Goal: Transaction & Acquisition: Purchase product/service

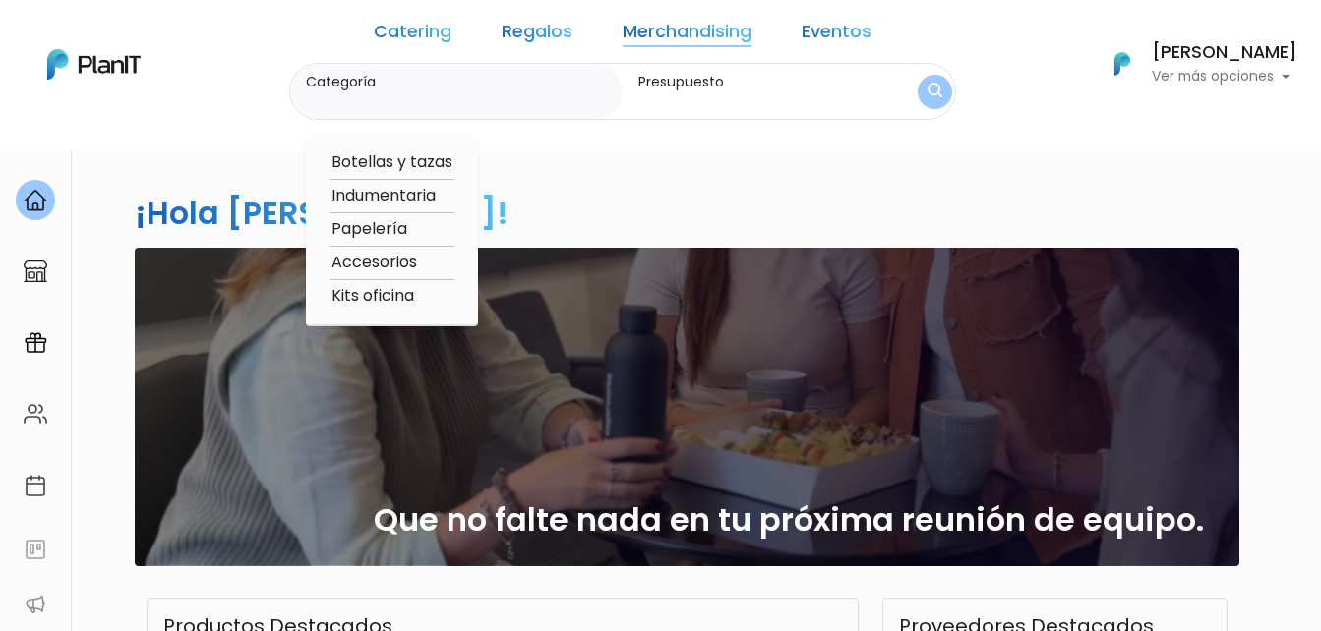
click at [547, 33] on link "Regalos" at bounding box center [537, 36] width 71 height 24
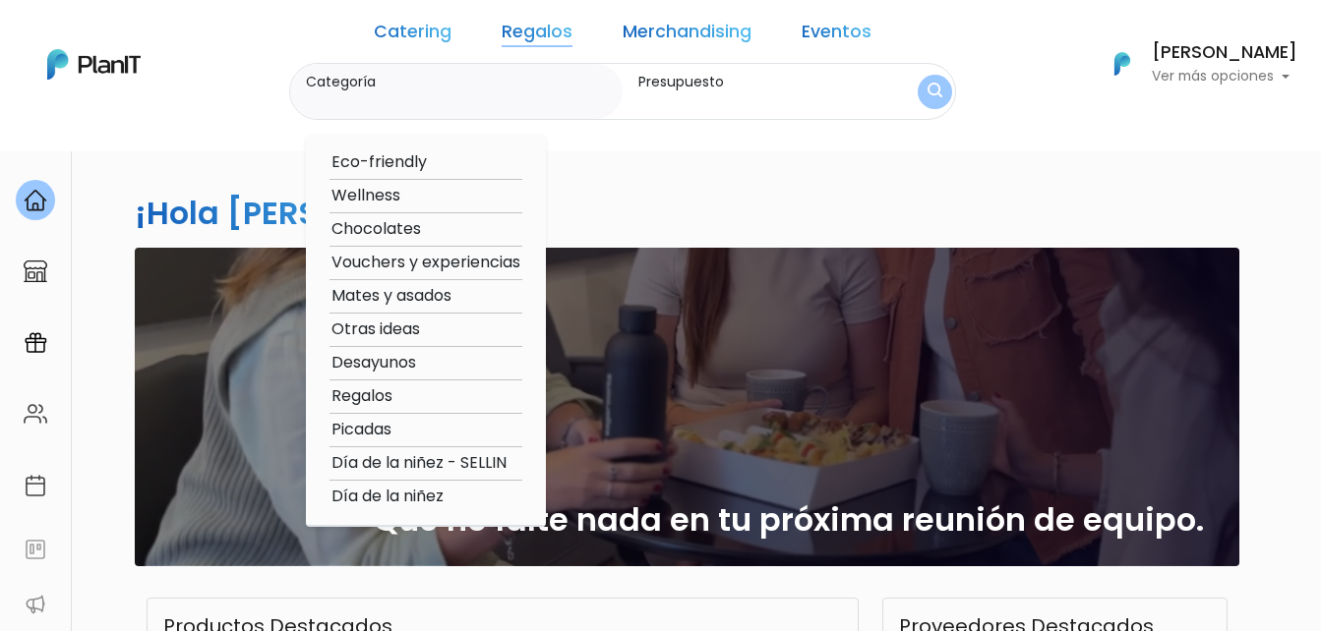
click at [685, 31] on link "Merchandising" at bounding box center [687, 36] width 129 height 24
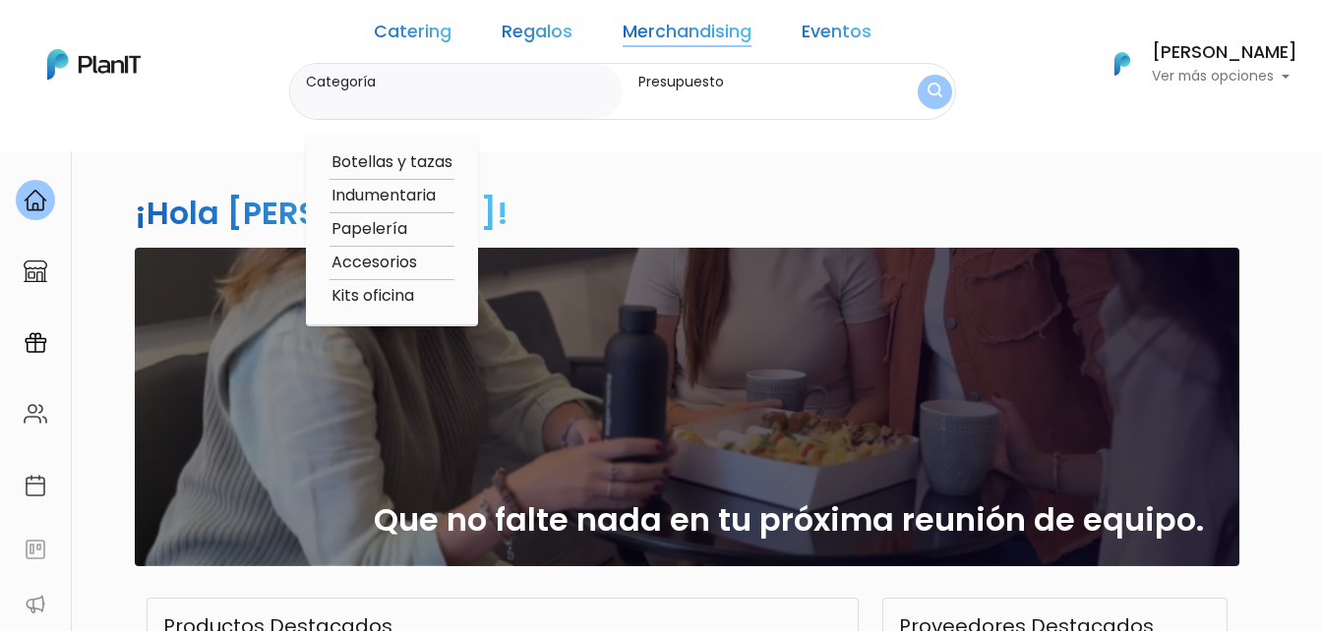
click at [421, 259] on option "Accesorios" at bounding box center [392, 263] width 125 height 25
type input "Accesorios"
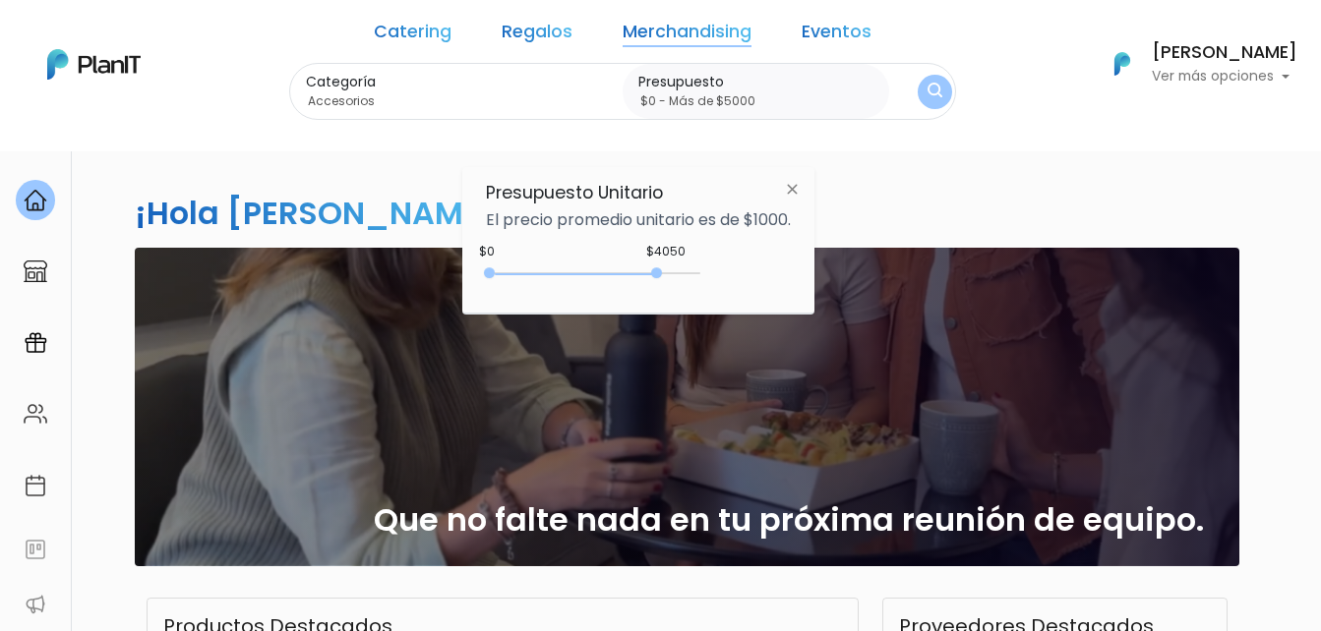
type input "$0 - Más de $5000"
drag, startPoint x: 560, startPoint y: 268, endPoint x: 765, endPoint y: 271, distance: 205.6
click at [765, 271] on div "$4050 $0 0 : 4050 0 4050 0,5000" at bounding box center [638, 277] width 305 height 39
click at [910, 103] on button "submit" at bounding box center [935, 91] width 51 height 51
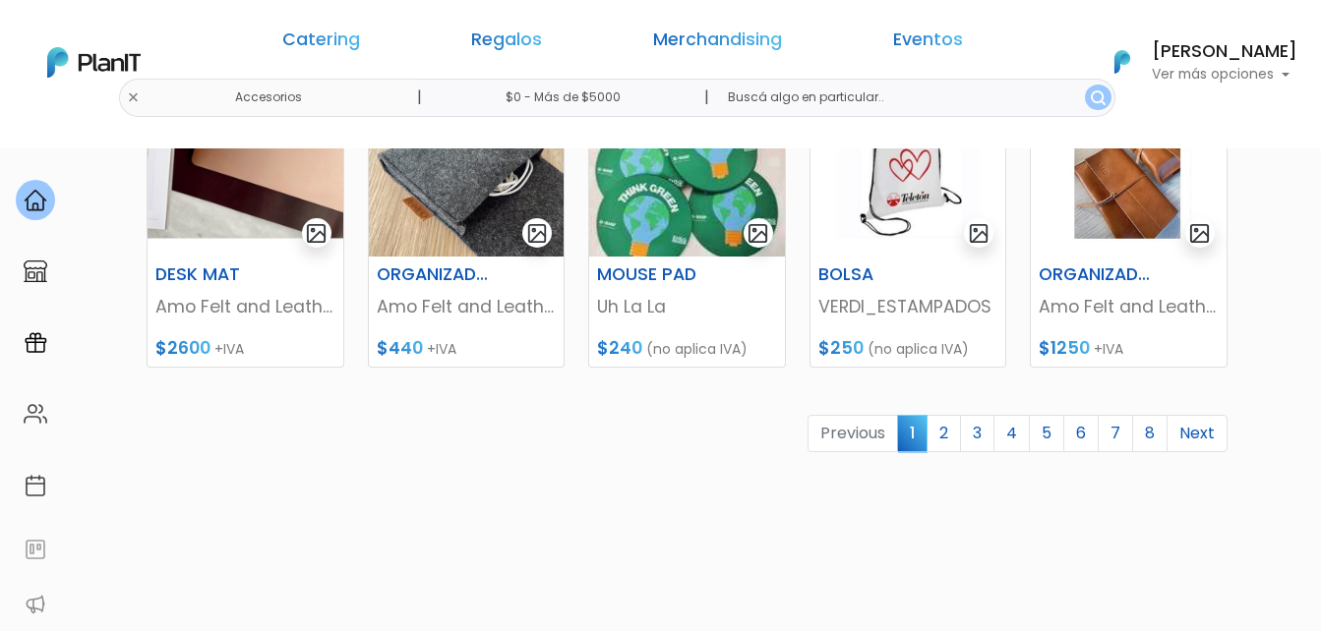
scroll to position [984, 0]
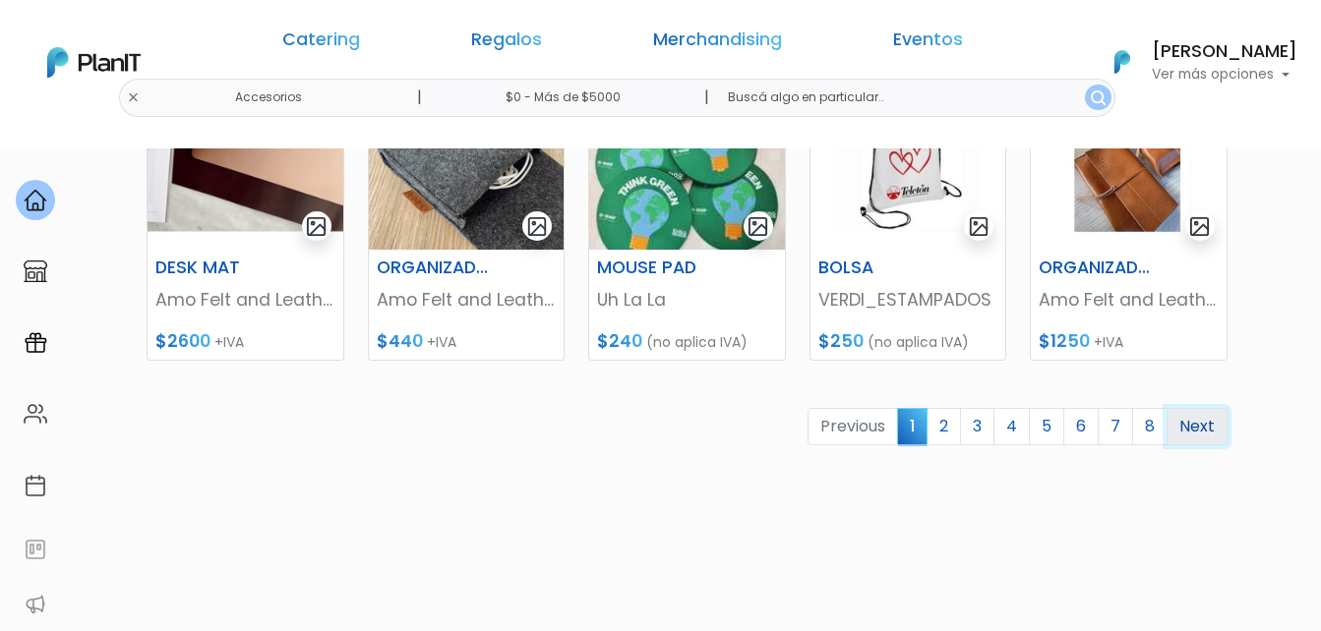
click at [1193, 421] on link "Next" at bounding box center [1197, 426] width 61 height 37
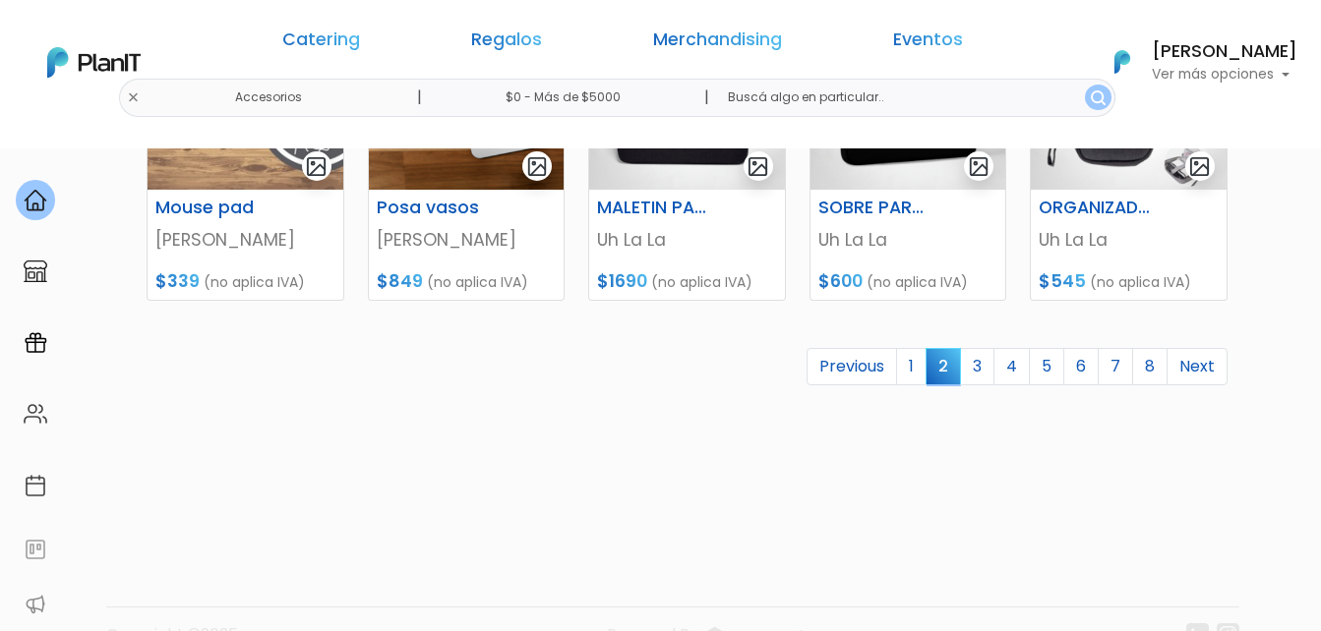
scroll to position [1082, 0]
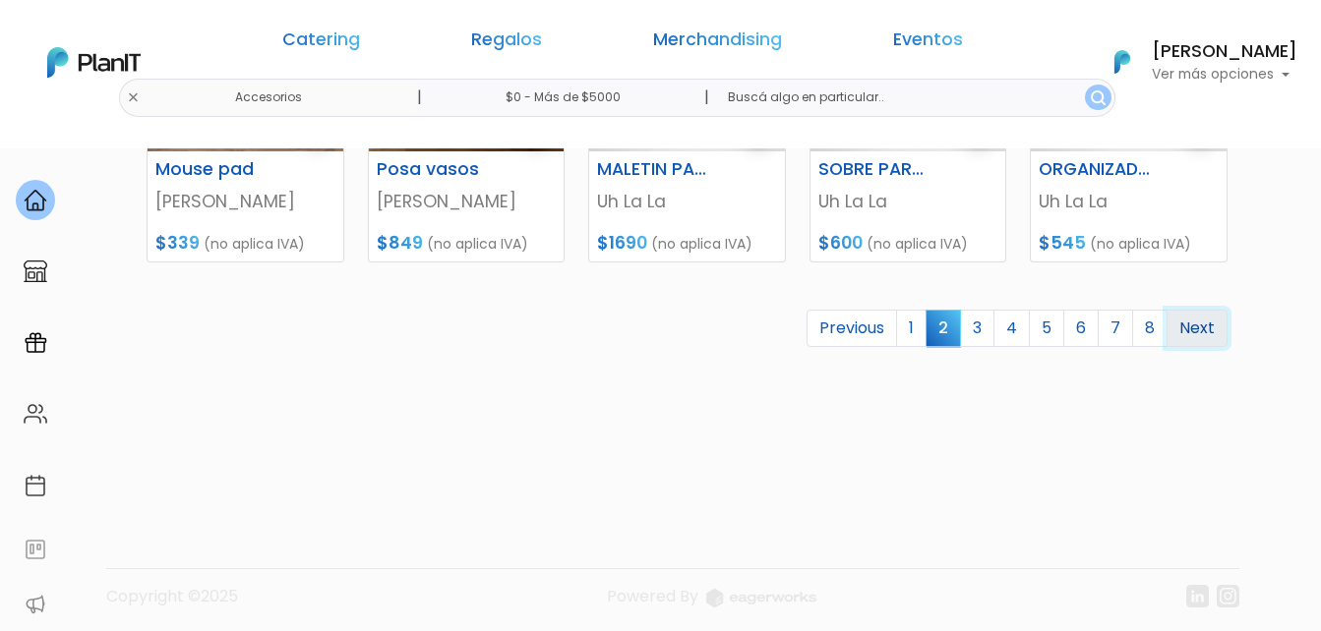
click at [1221, 334] on link "Next" at bounding box center [1197, 328] width 61 height 37
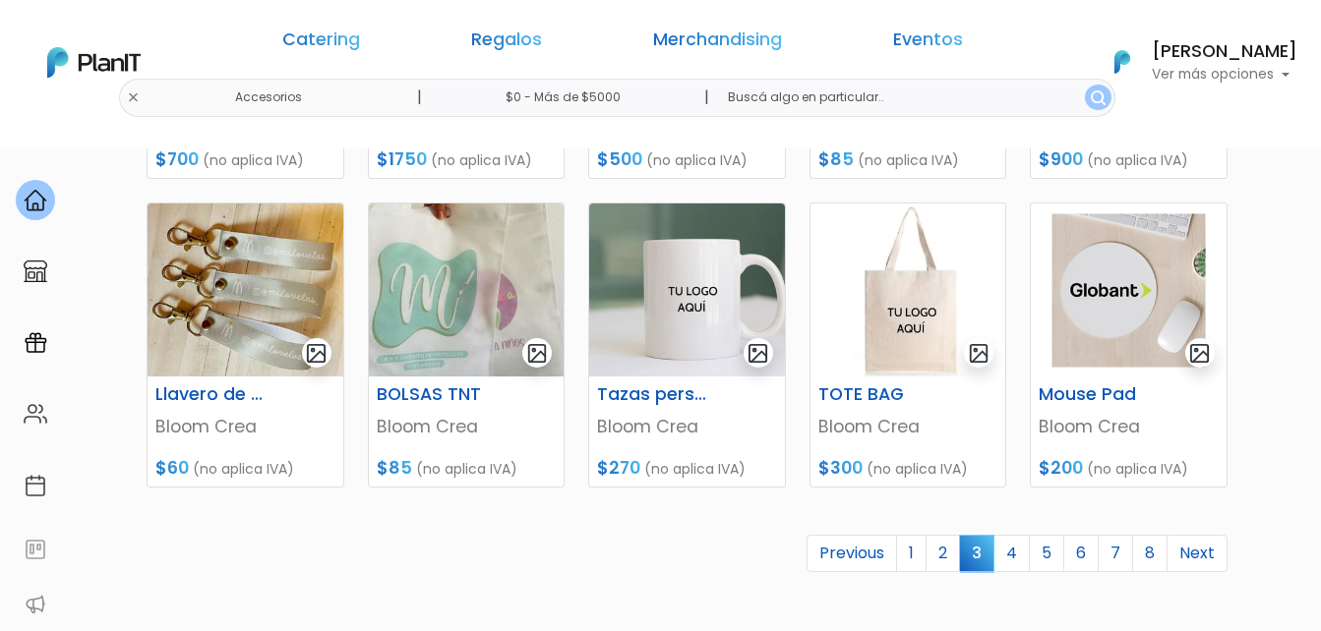
scroll to position [885, 0]
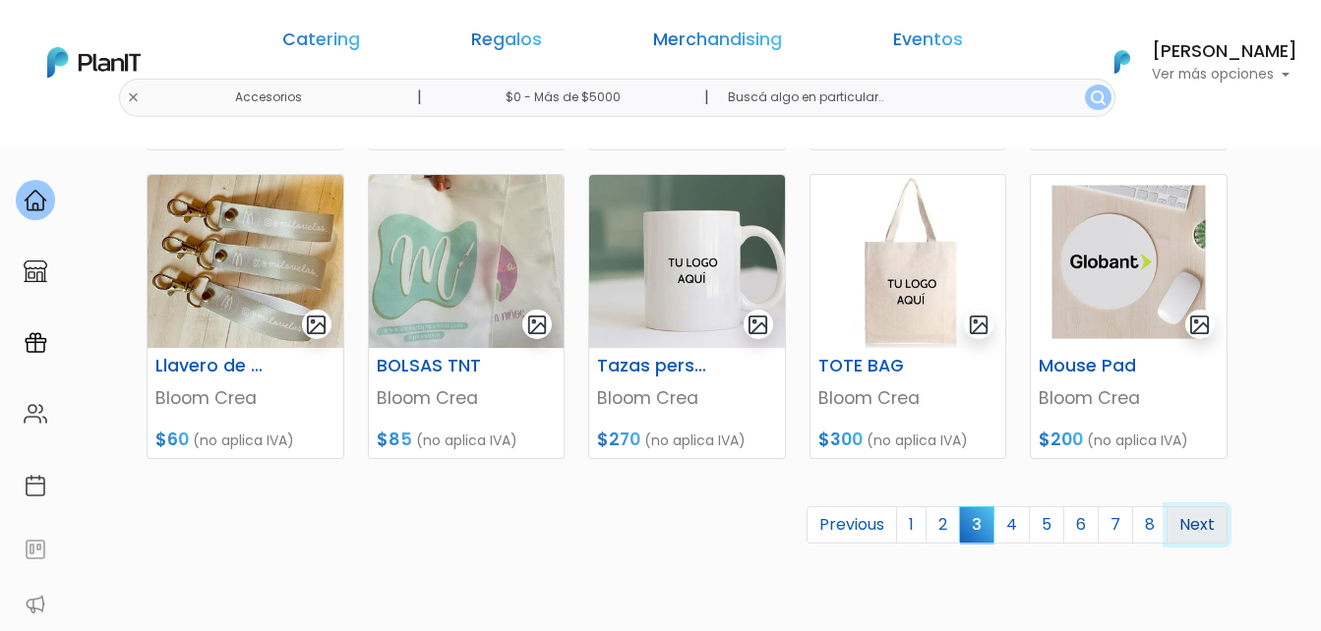
click at [1191, 529] on link "Next" at bounding box center [1197, 525] width 61 height 37
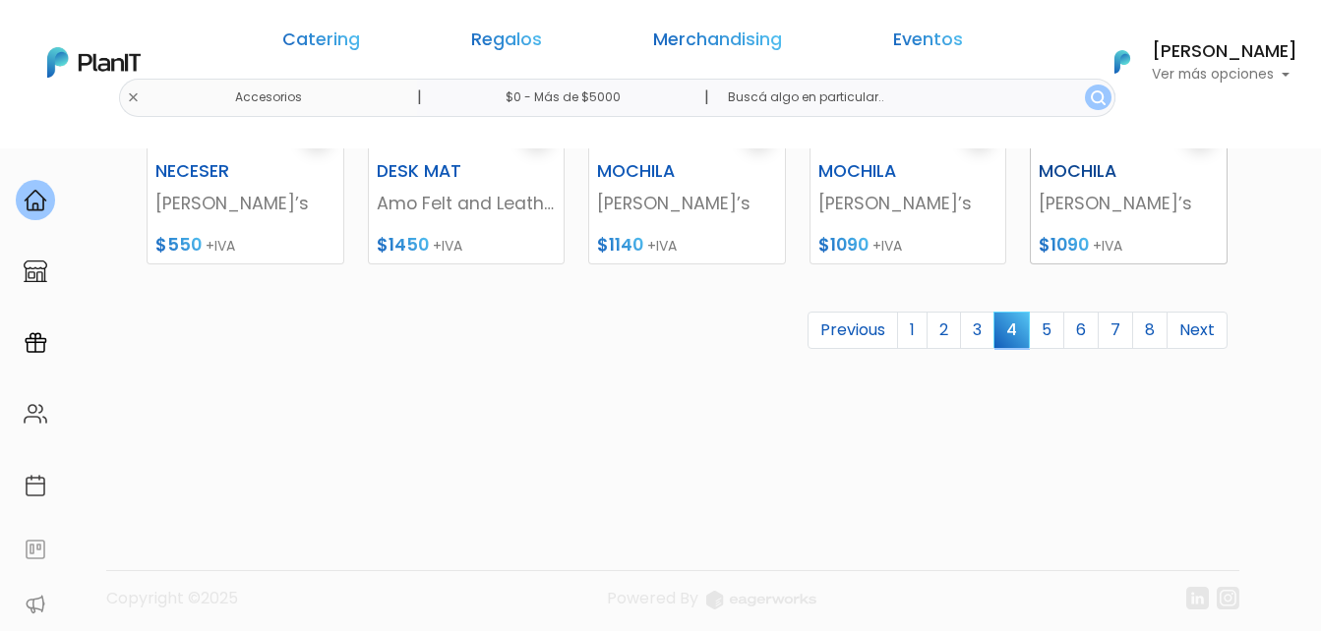
scroll to position [1082, 0]
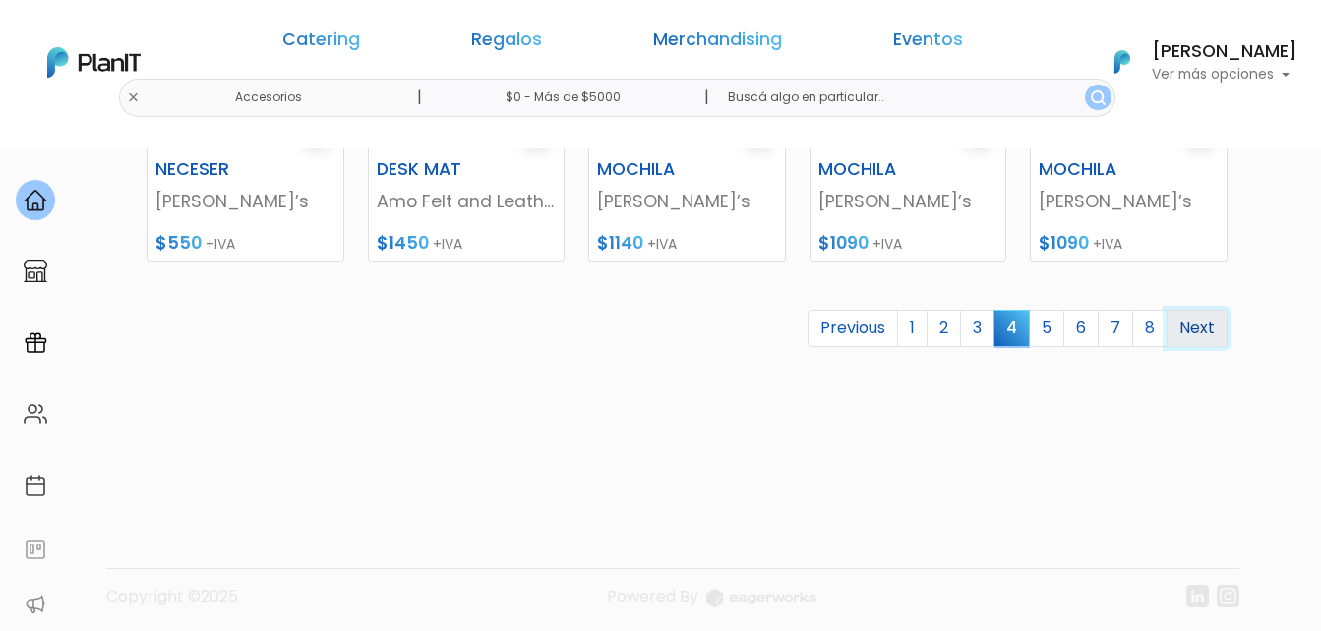
click at [1192, 331] on link "Next" at bounding box center [1197, 328] width 61 height 37
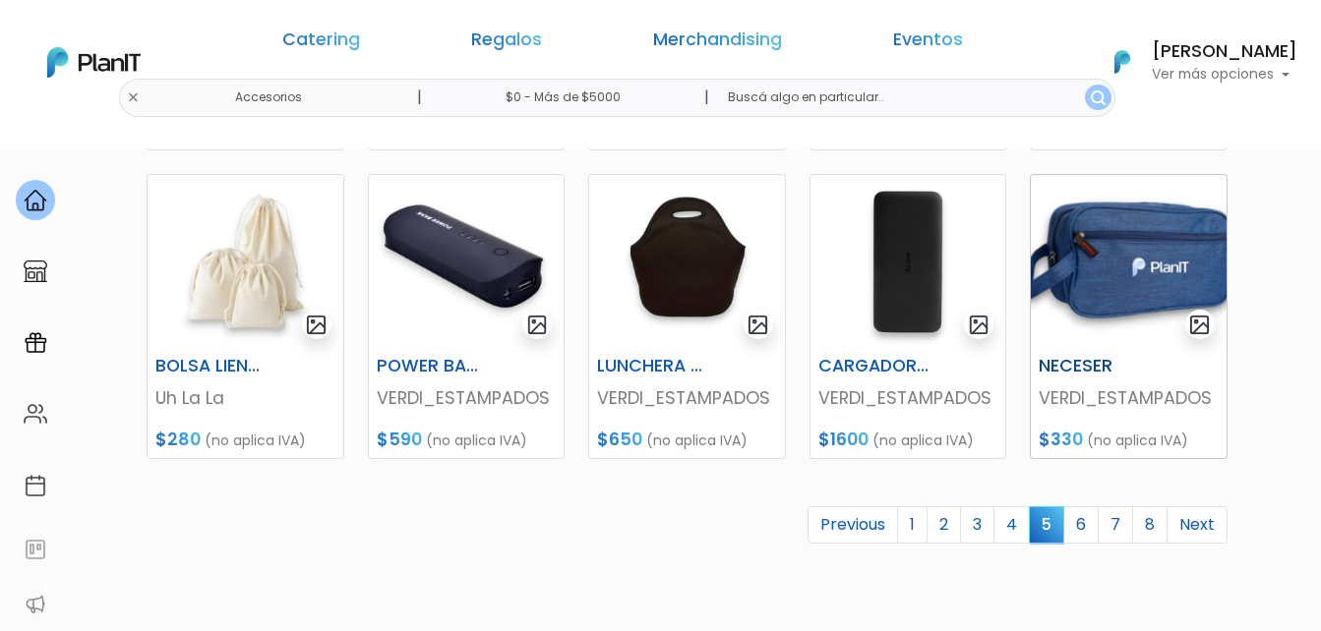
scroll to position [1082, 0]
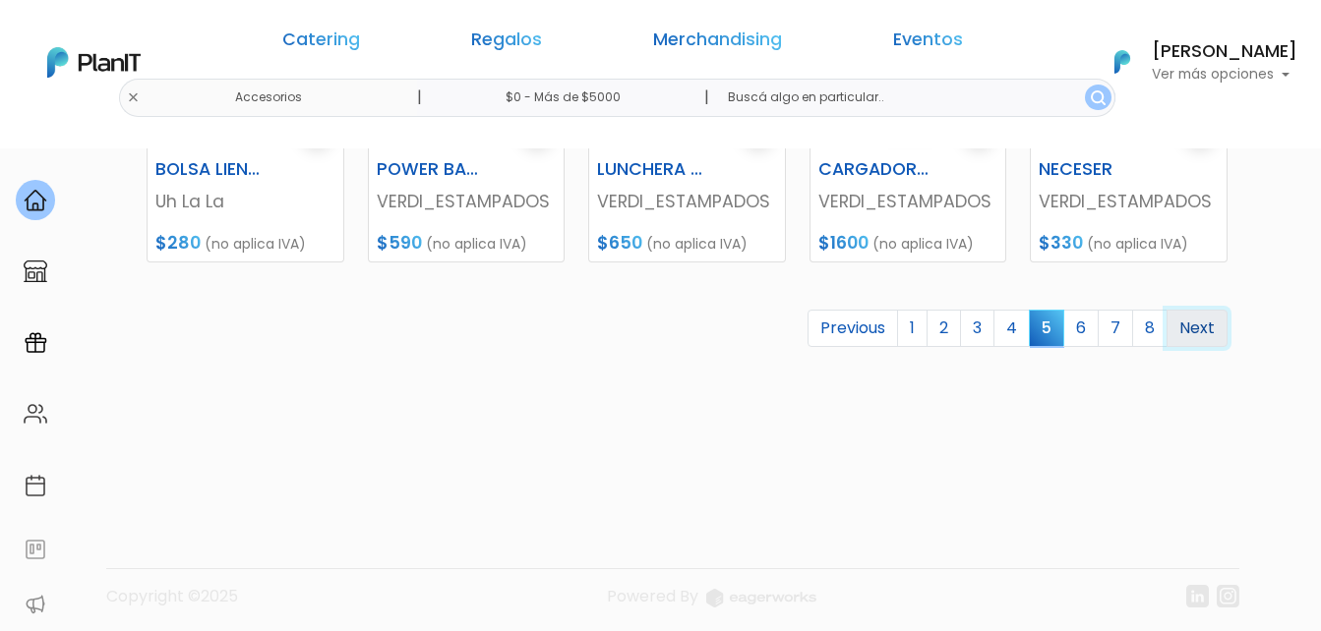
click at [1196, 331] on link "Next" at bounding box center [1197, 328] width 61 height 37
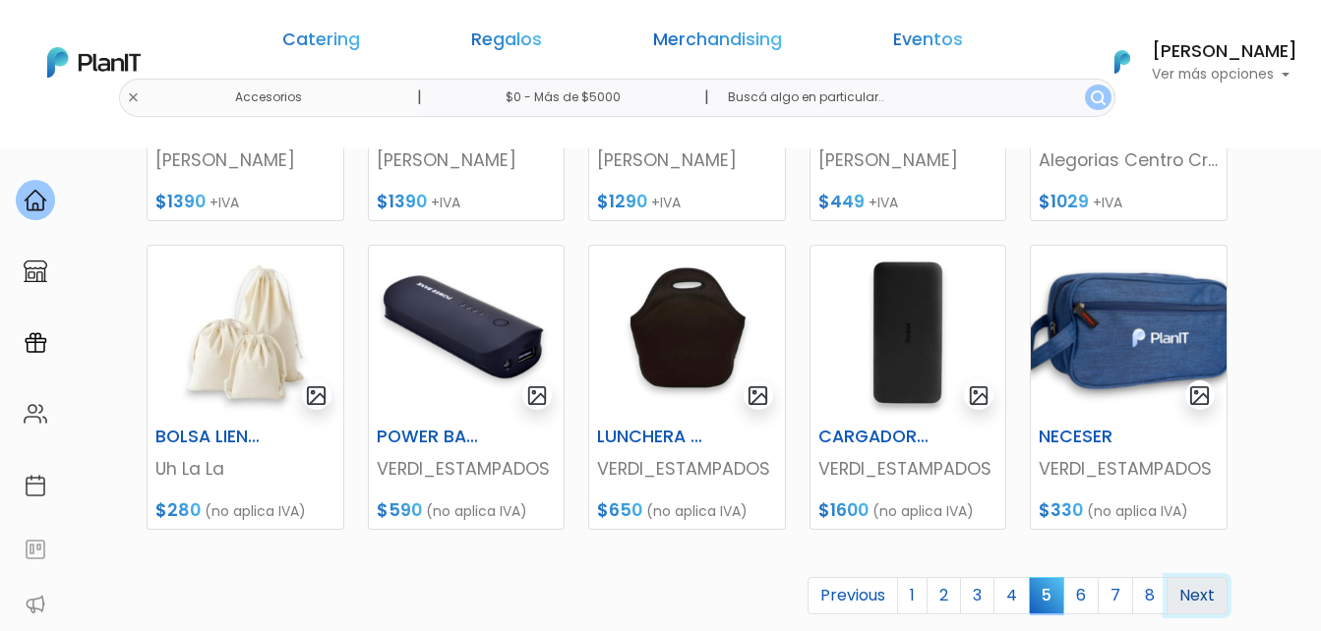
scroll to position [787, 0]
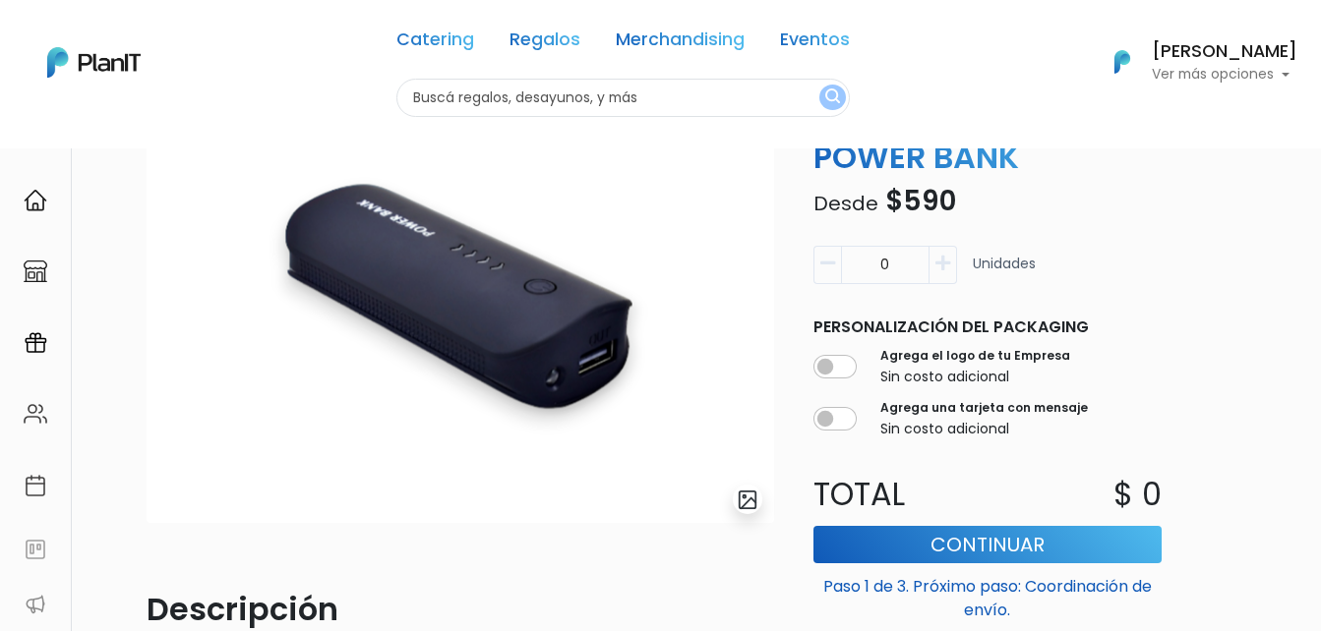
scroll to position [138, 0]
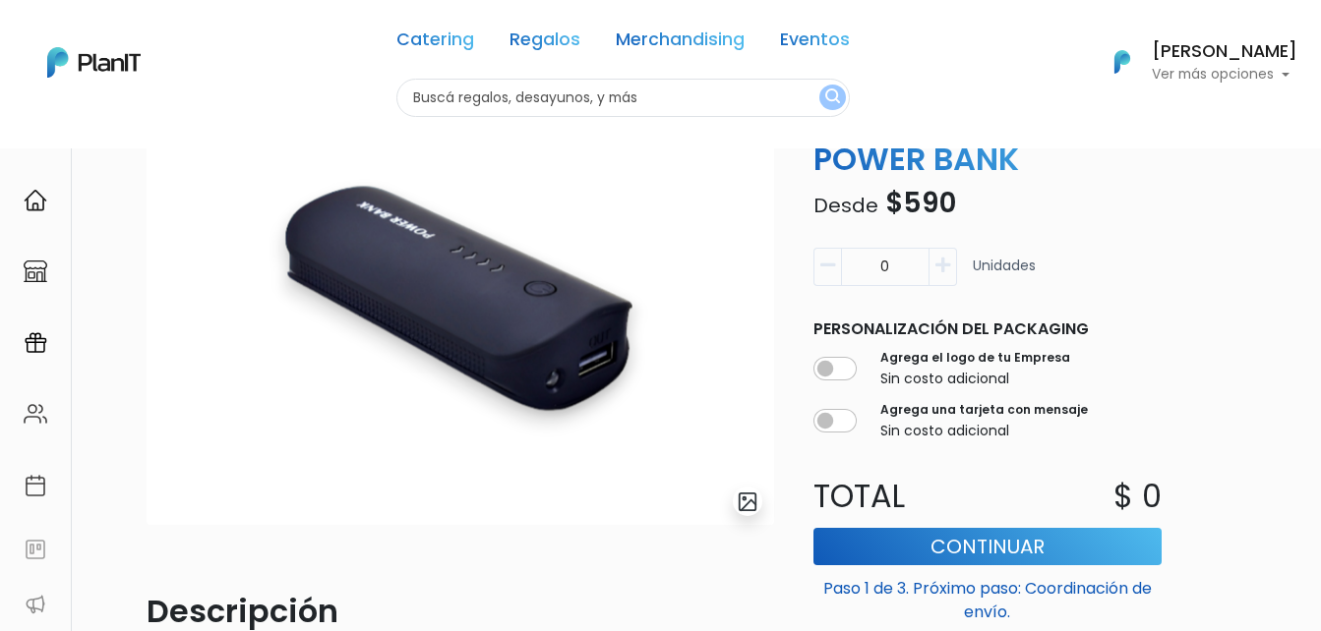
drag, startPoint x: 872, startPoint y: 267, endPoint x: 929, endPoint y: 267, distance: 57.1
click at [929, 267] on input "0" at bounding box center [885, 267] width 89 height 38
type input "115"
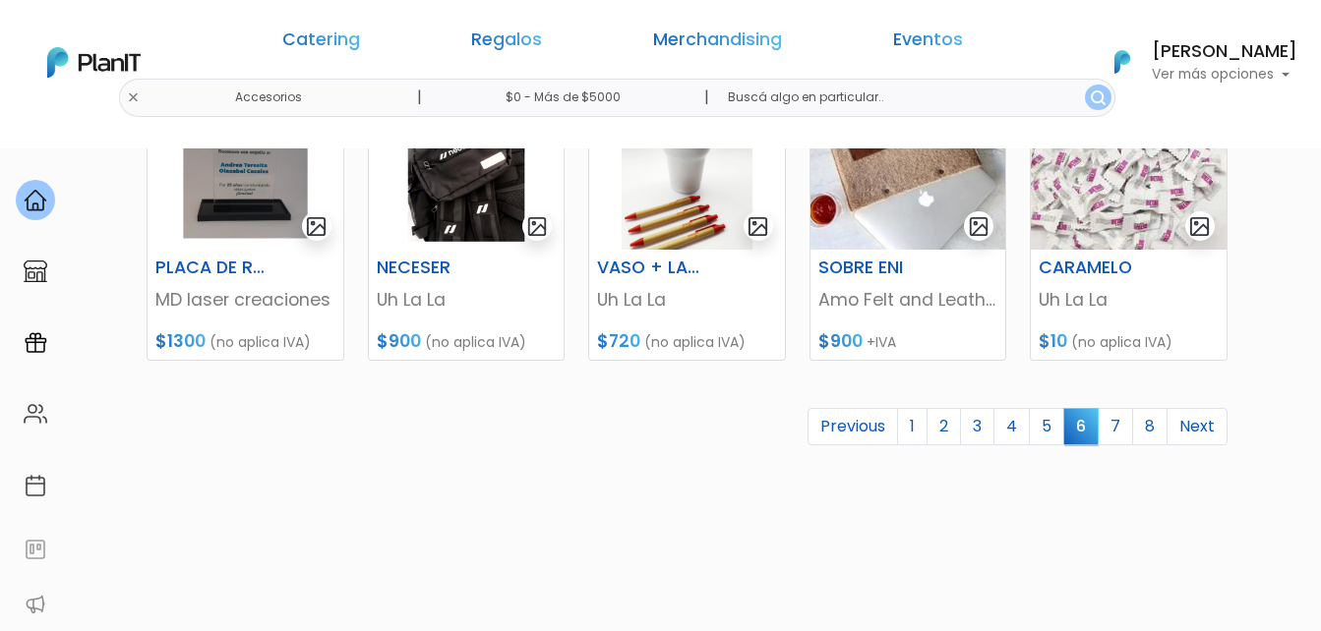
scroll to position [885, 0]
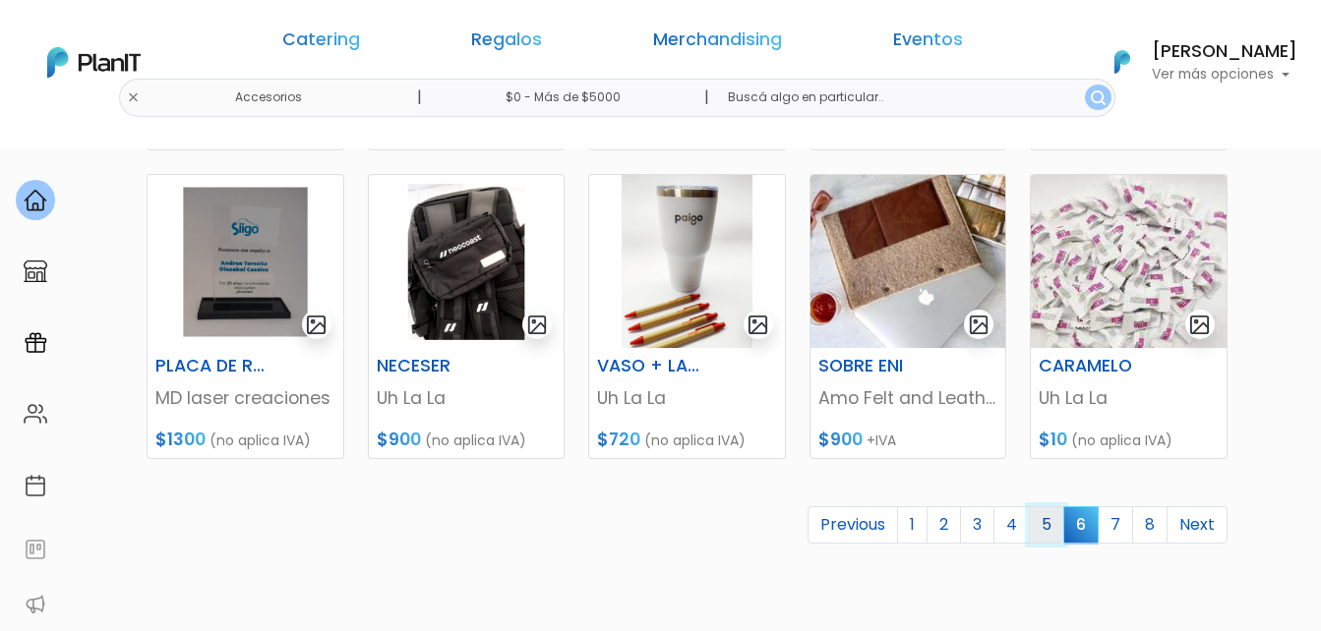
click at [1050, 524] on link "5" at bounding box center [1046, 525] width 35 height 37
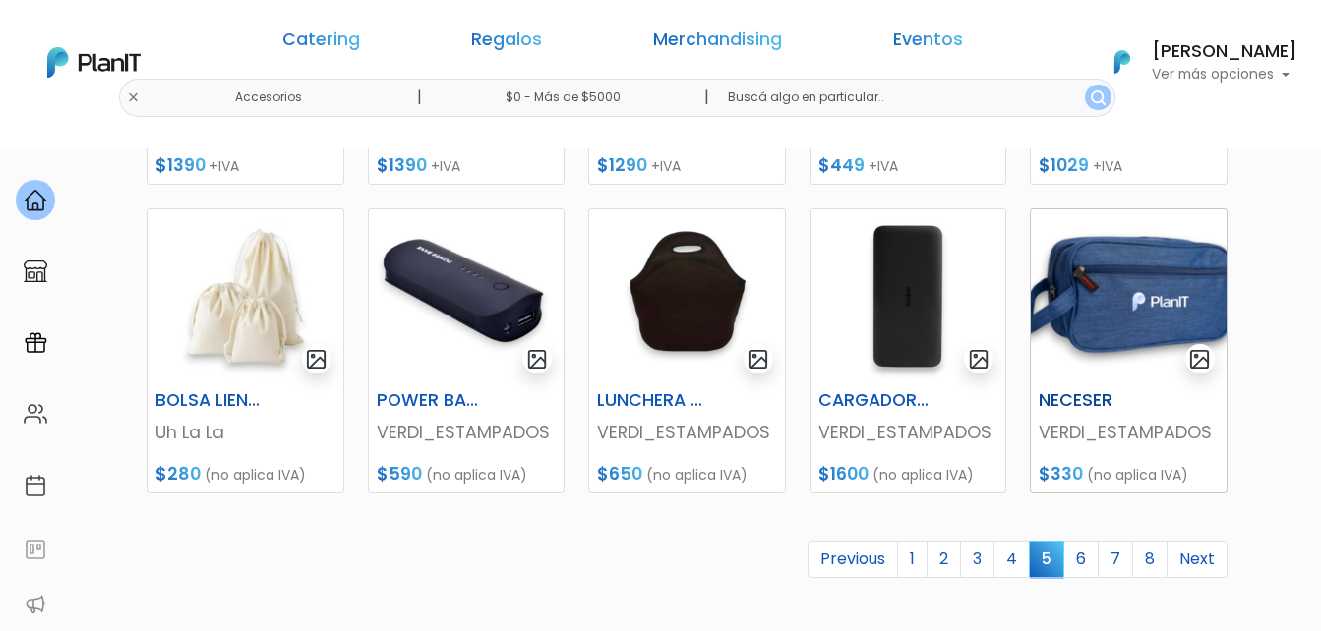
scroll to position [885, 0]
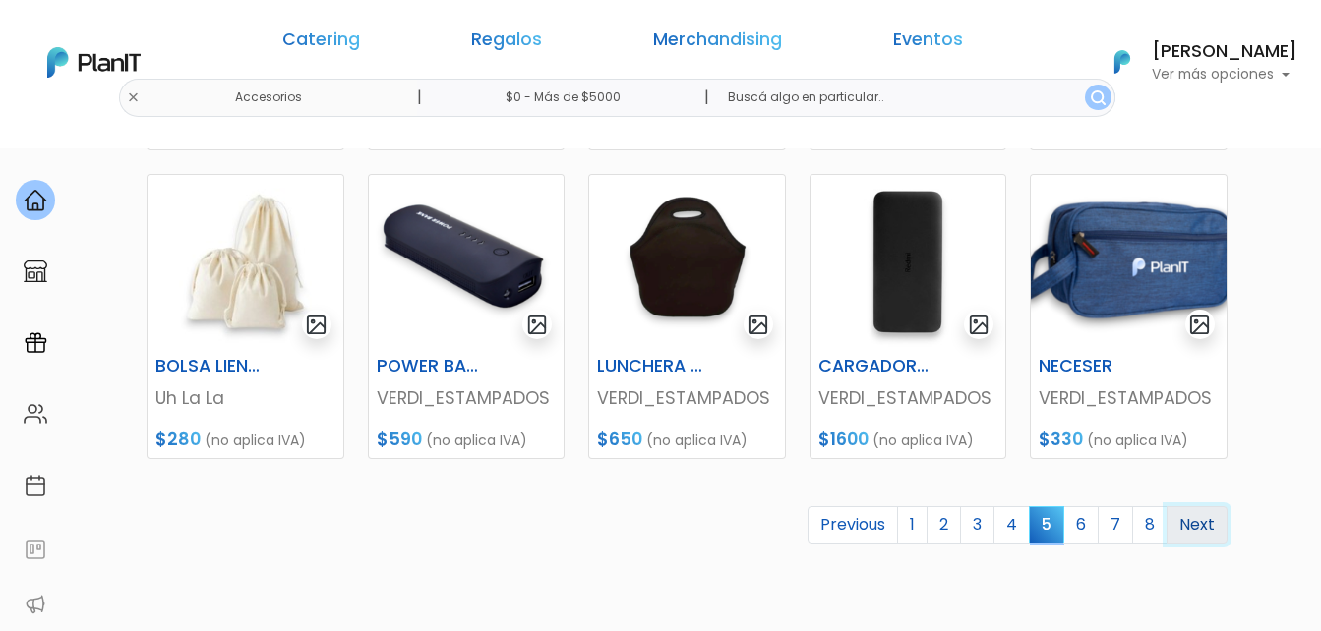
click at [1198, 523] on link "Next" at bounding box center [1197, 525] width 61 height 37
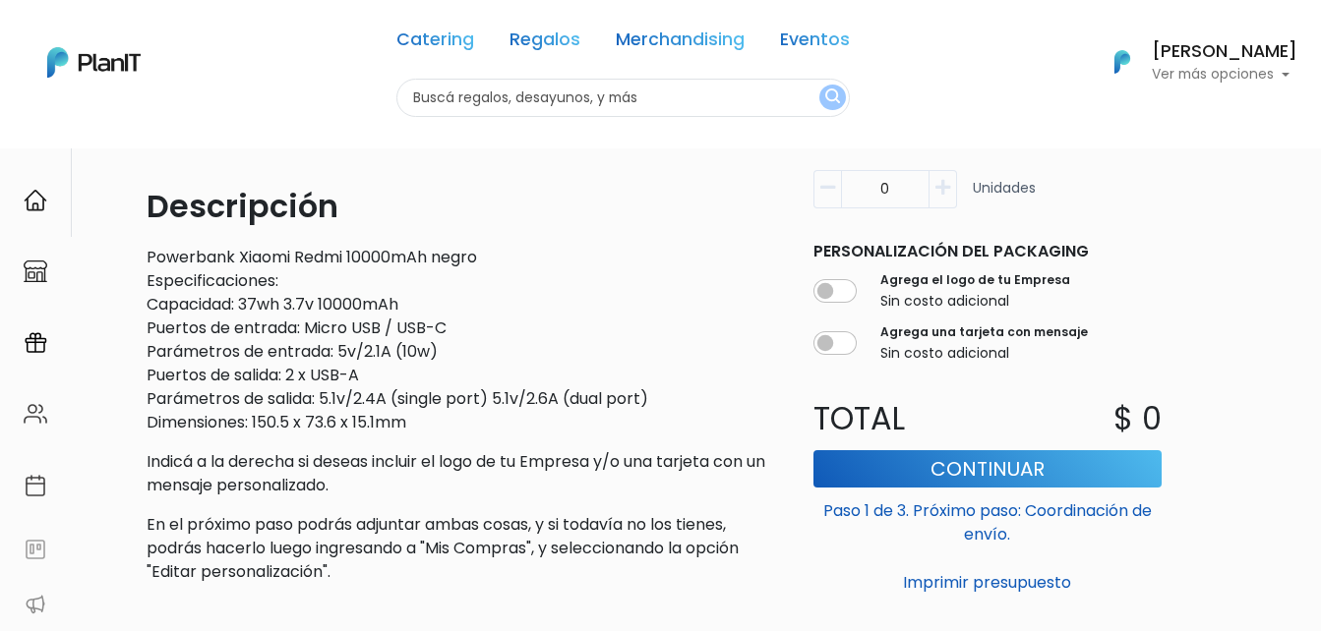
scroll to position [197, 0]
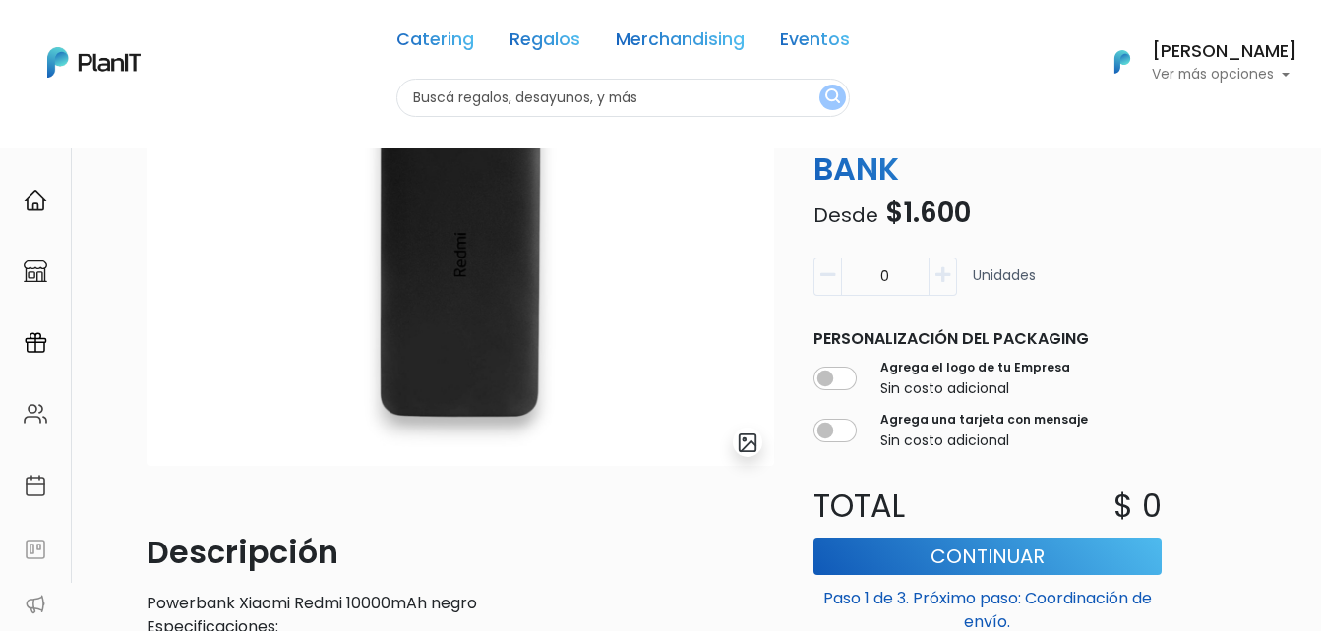
drag, startPoint x: 869, startPoint y: 265, endPoint x: 930, endPoint y: 263, distance: 61.0
click at [930, 263] on div "0" at bounding box center [885, 277] width 144 height 38
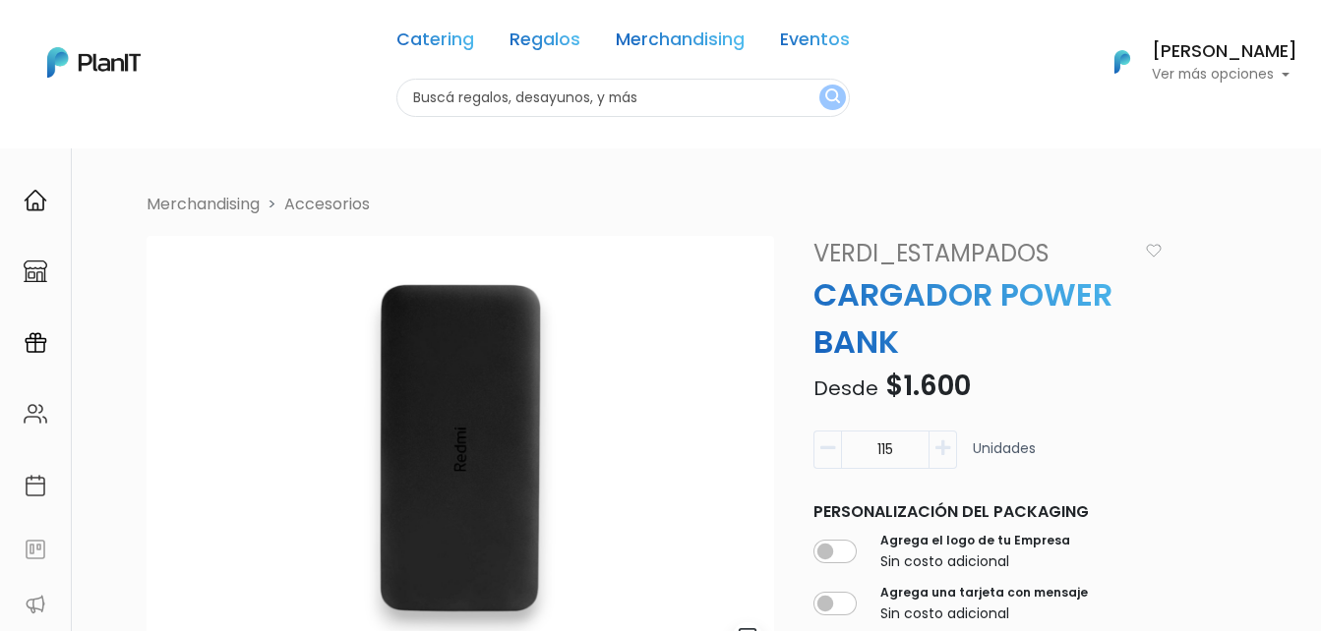
scroll to position [0, 0]
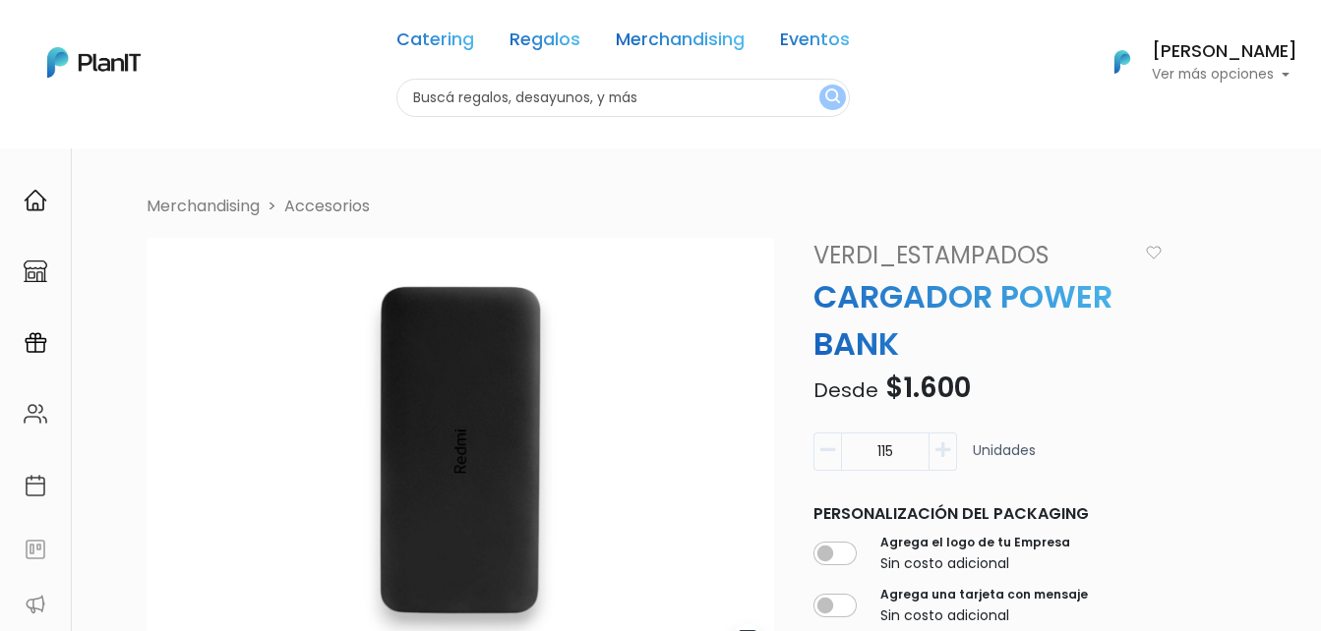
type input "115"
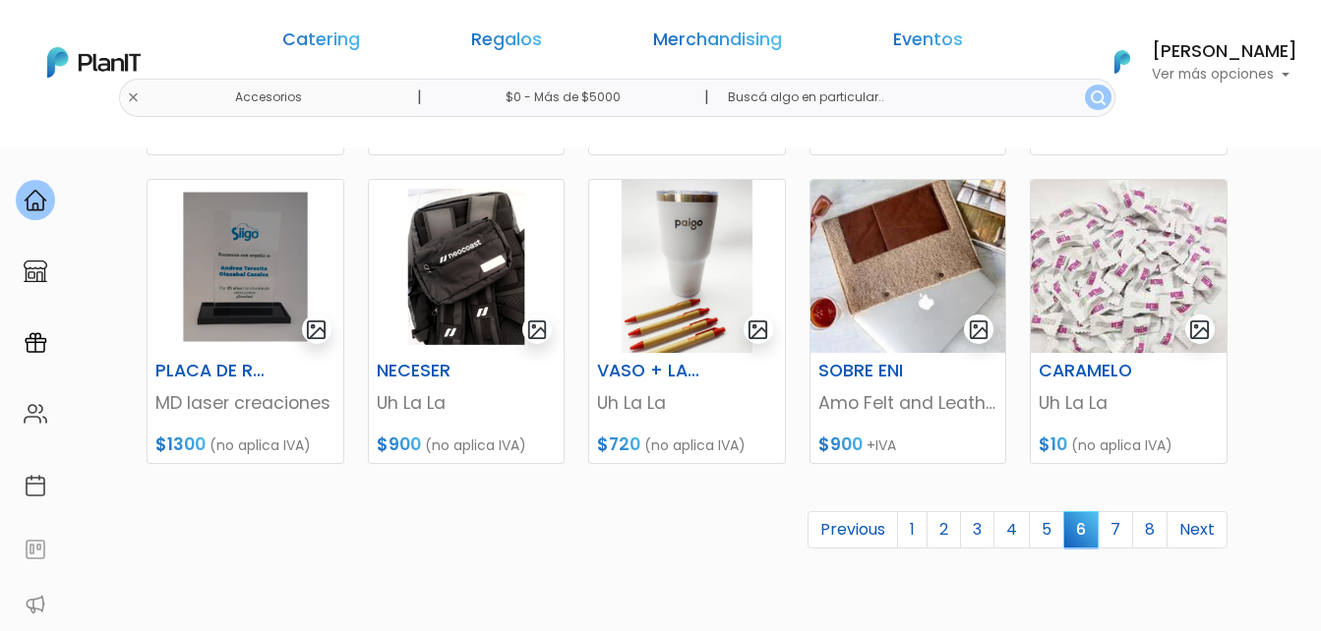
scroll to position [984, 0]
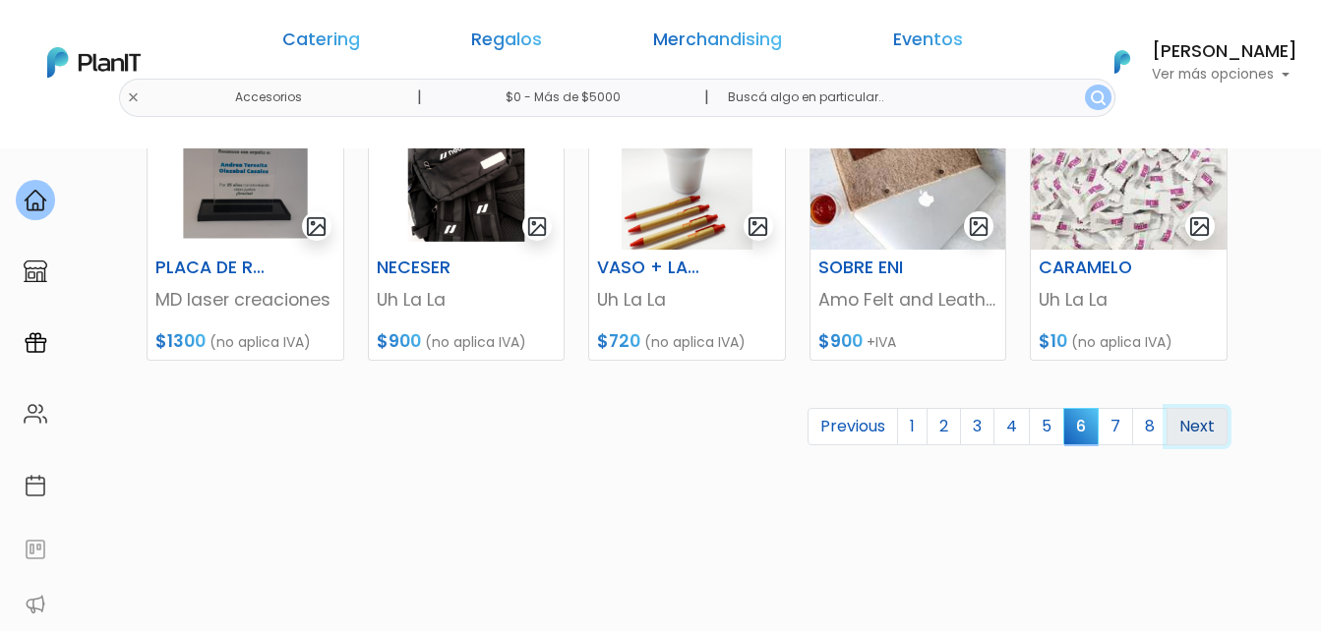
click at [1199, 413] on link "Next" at bounding box center [1197, 426] width 61 height 37
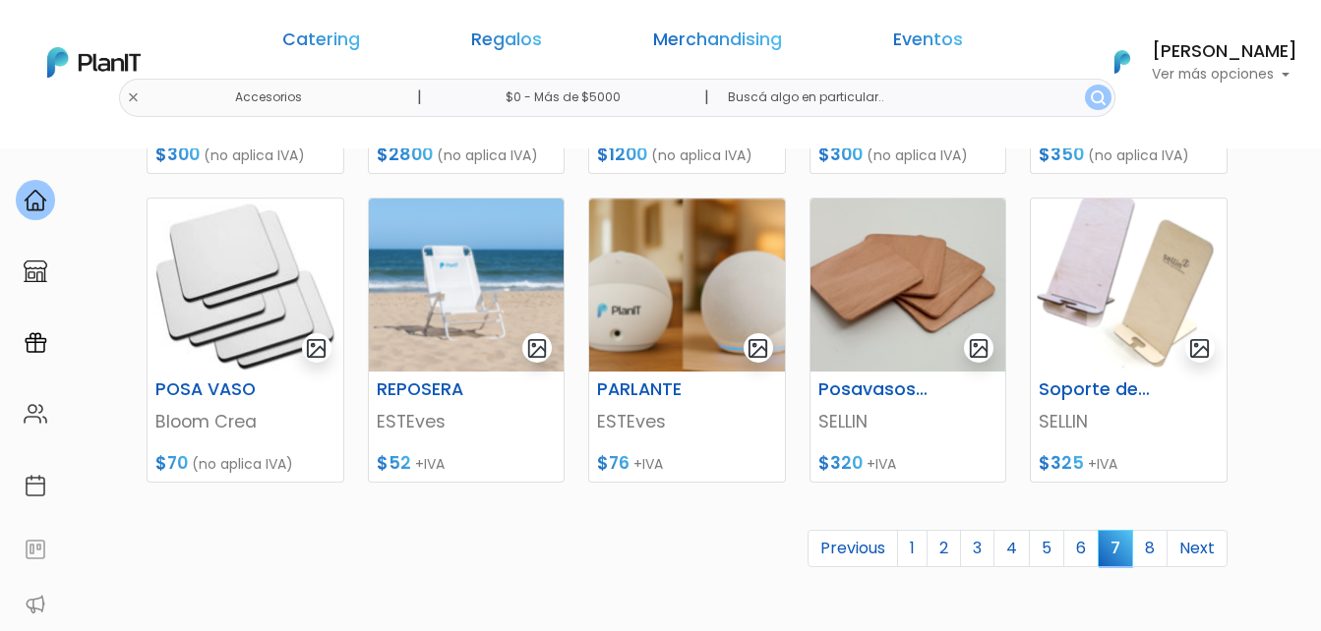
scroll to position [885, 0]
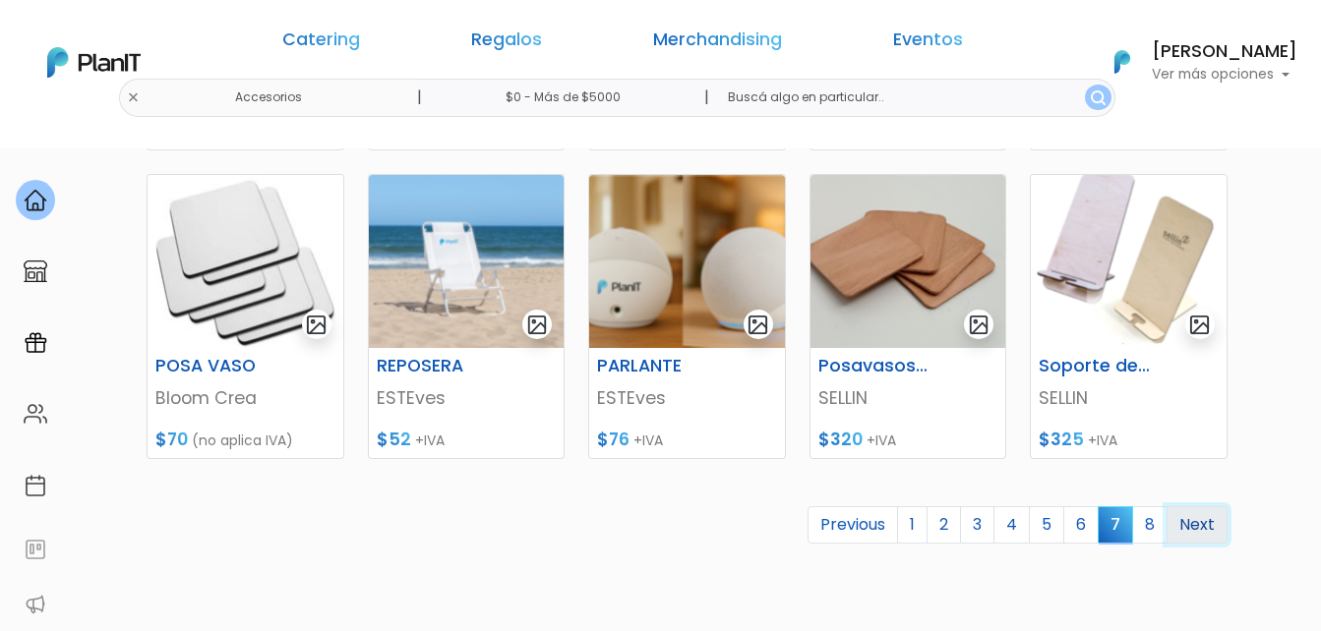
click at [1212, 525] on link "Next" at bounding box center [1197, 525] width 61 height 37
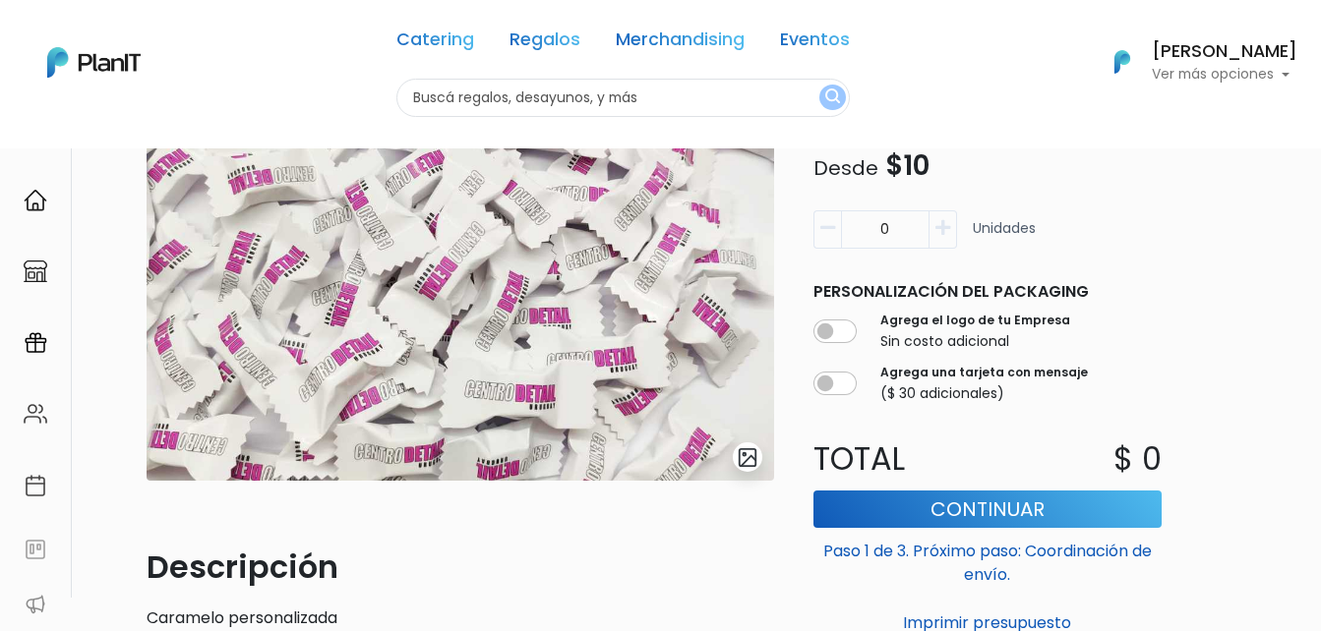
scroll to position [197, 0]
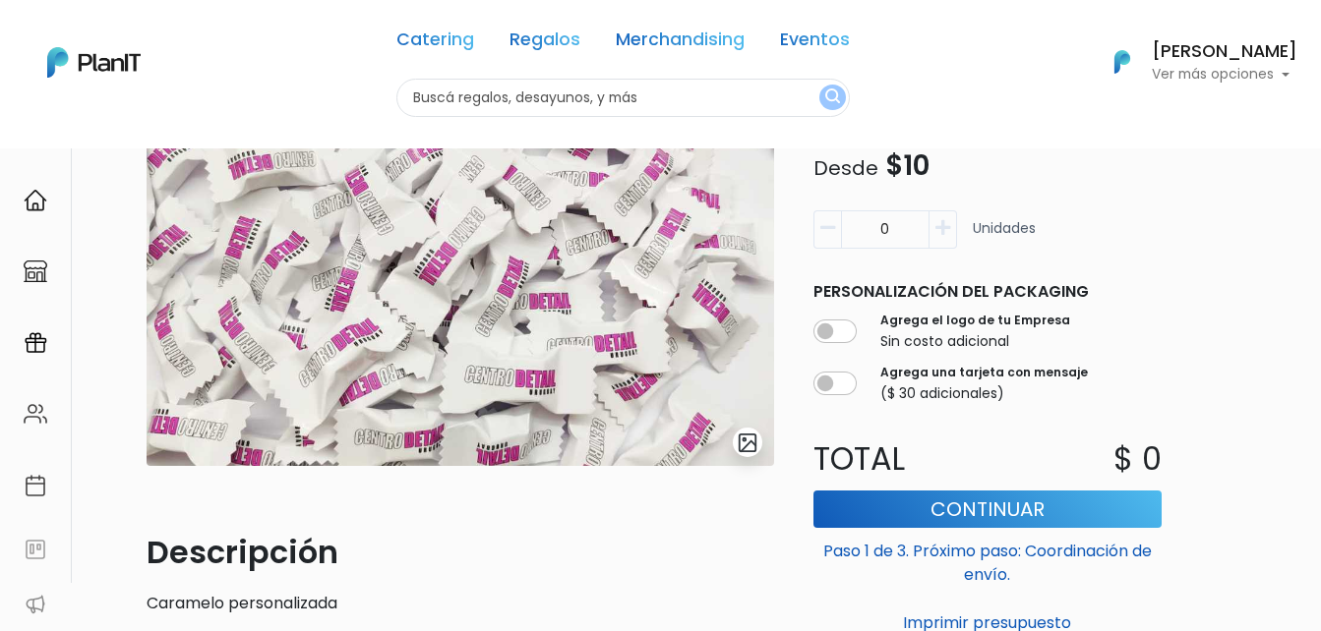
click at [909, 224] on input "0" at bounding box center [885, 229] width 89 height 38
drag, startPoint x: 909, startPoint y: 226, endPoint x: 857, endPoint y: 222, distance: 52.3
click at [857, 222] on input "0" at bounding box center [885, 229] width 89 height 38
click at [829, 228] on icon "button" at bounding box center [827, 228] width 15 height 18
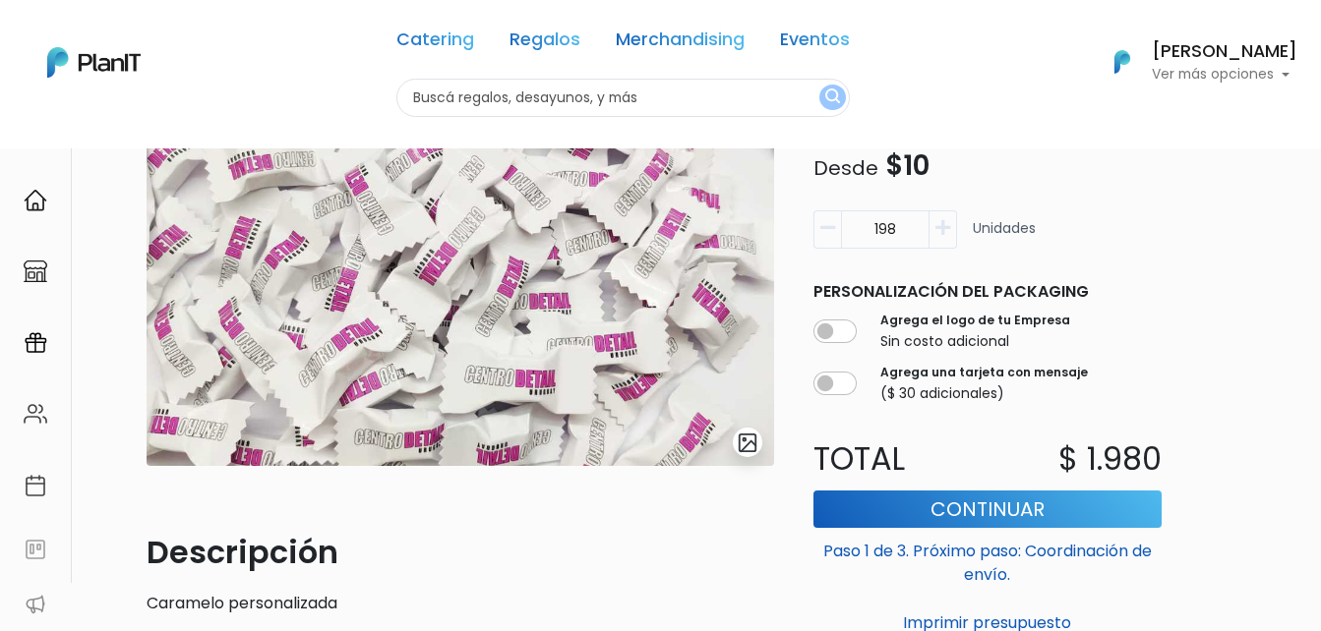
click at [829, 228] on icon "button" at bounding box center [827, 228] width 15 height 18
click at [1201, 284] on div "Merchandising Accesorios slide 1 of 1 Descripción Caramelo personalizada Mínimo…" at bounding box center [693, 334] width 1116 height 673
drag, startPoint x: 872, startPoint y: 231, endPoint x: 984, endPoint y: 232, distance: 111.2
click at [984, 232] on div "196 Unidades" at bounding box center [987, 237] width 348 height 54
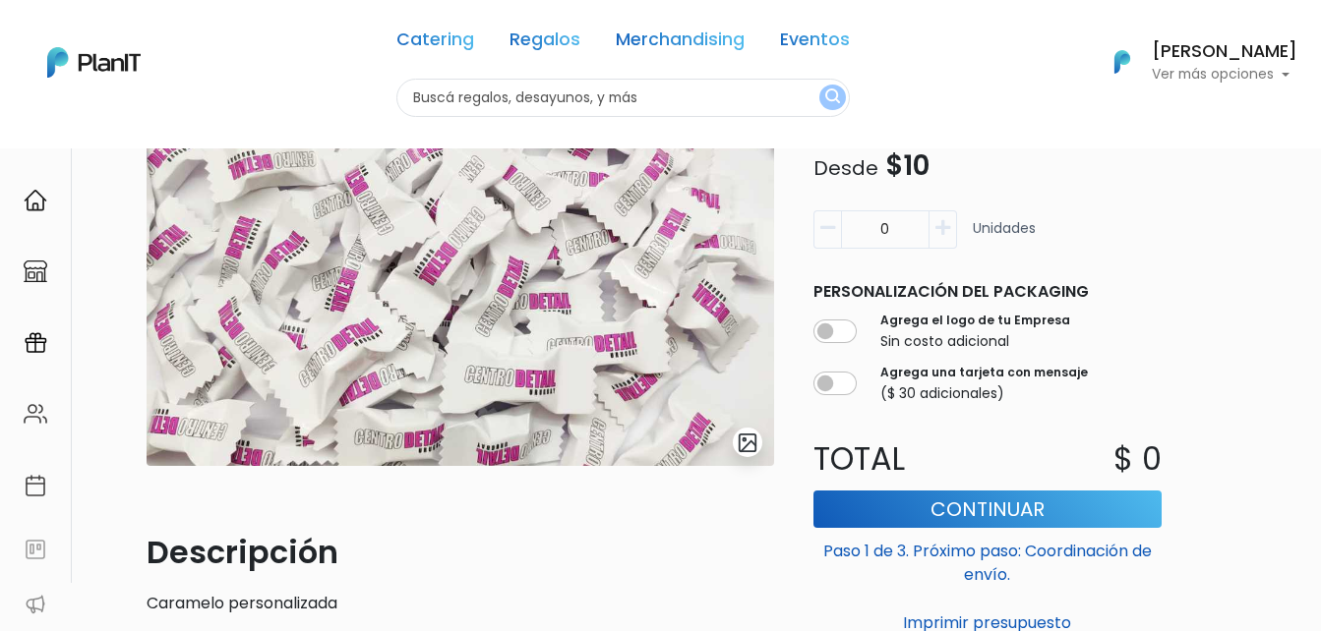
type input "0"
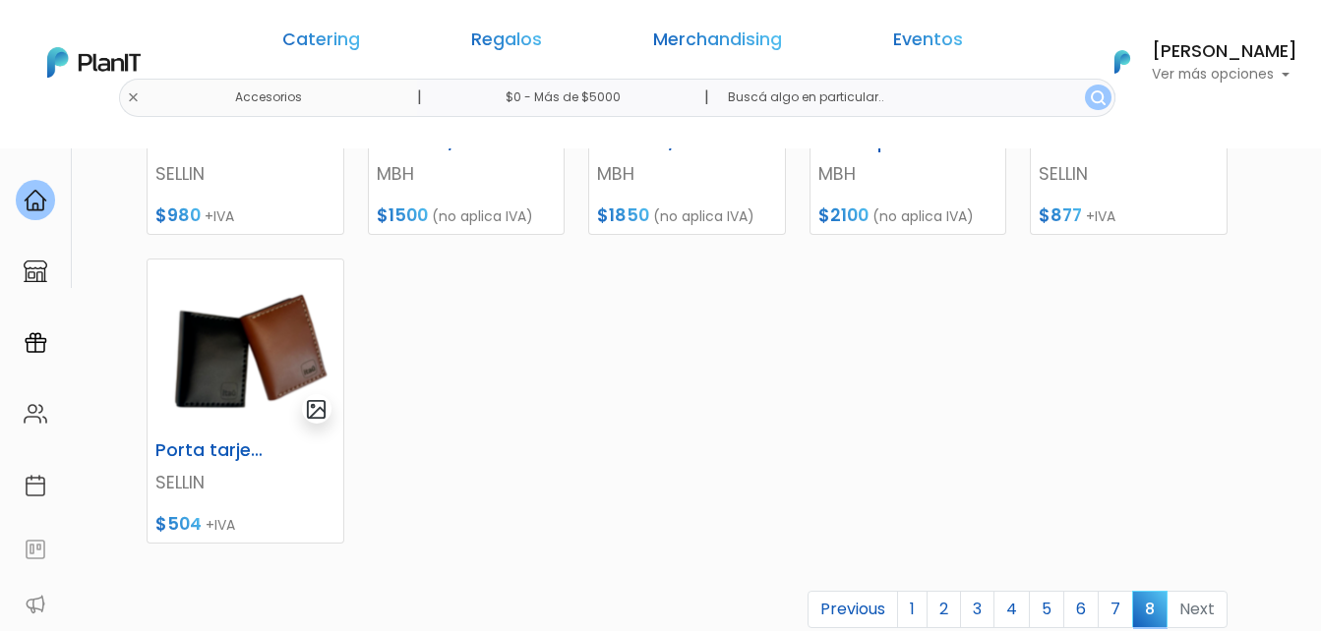
scroll to position [590, 0]
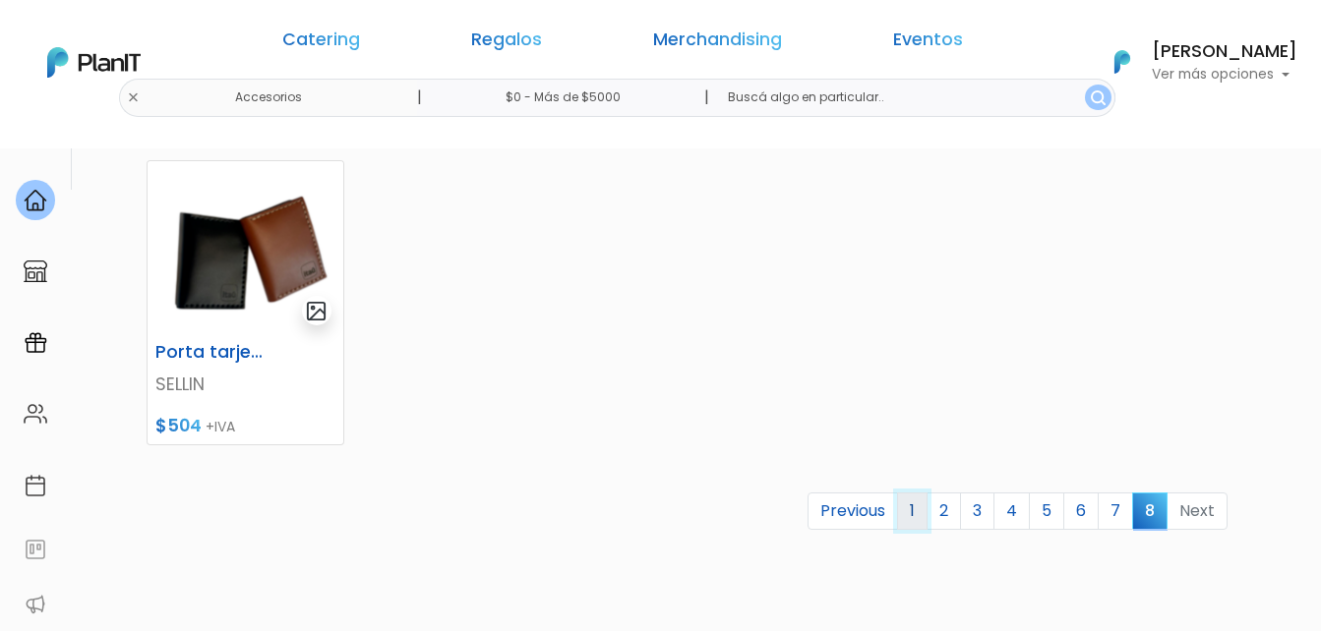
click at [914, 510] on link "1" at bounding box center [912, 511] width 30 height 37
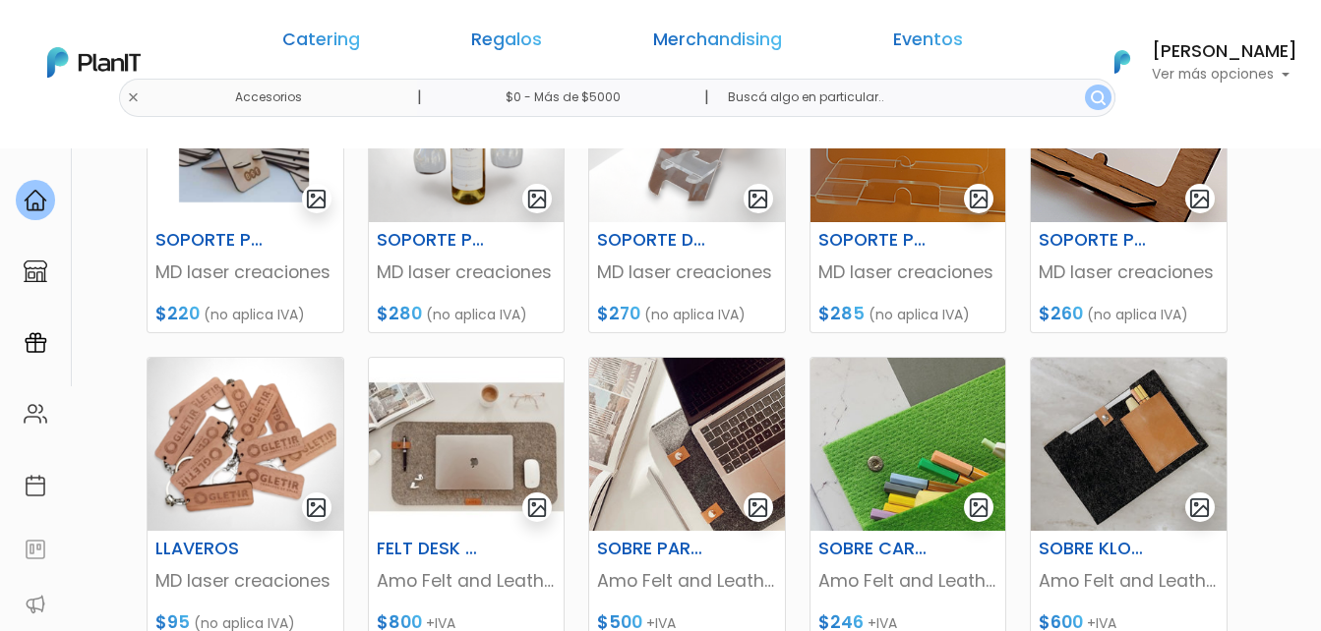
scroll to position [492, 0]
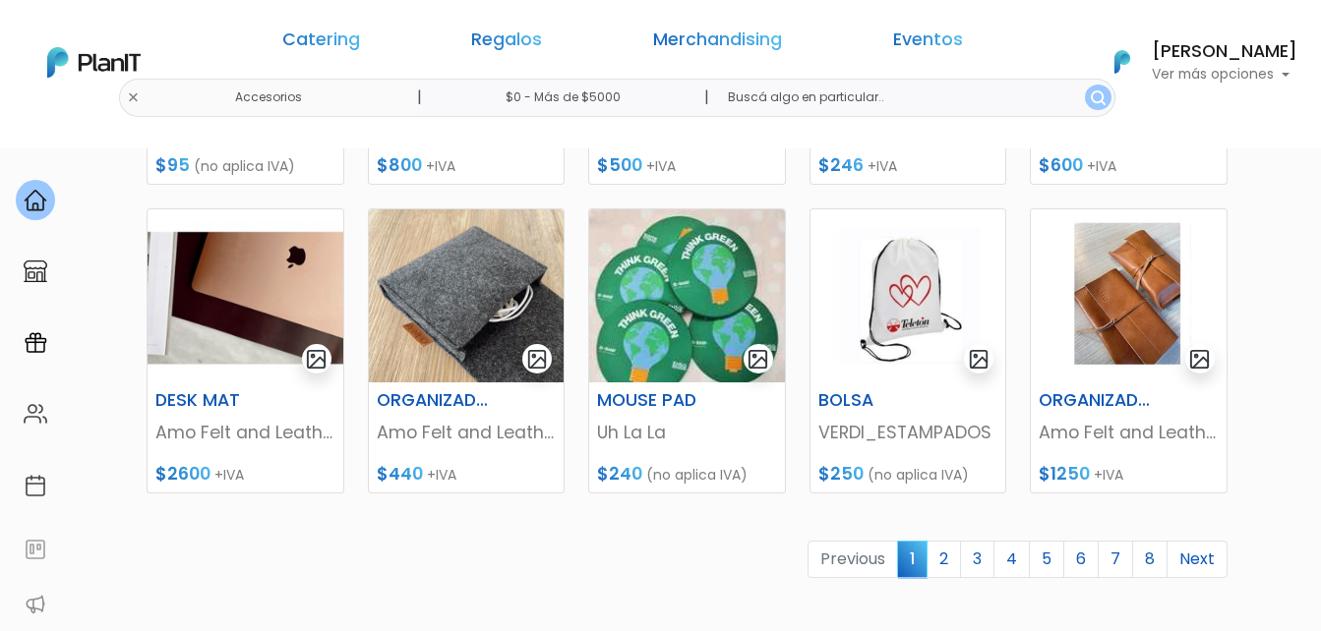
scroll to position [885, 0]
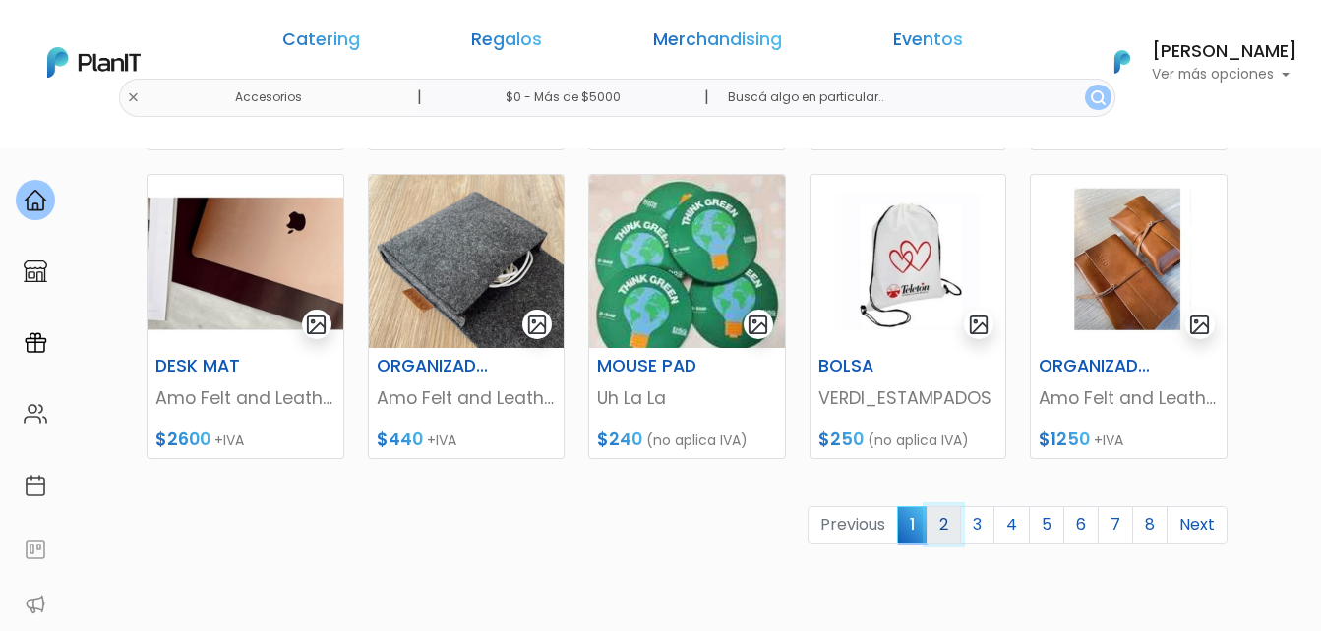
click at [940, 522] on link "2" at bounding box center [944, 525] width 34 height 37
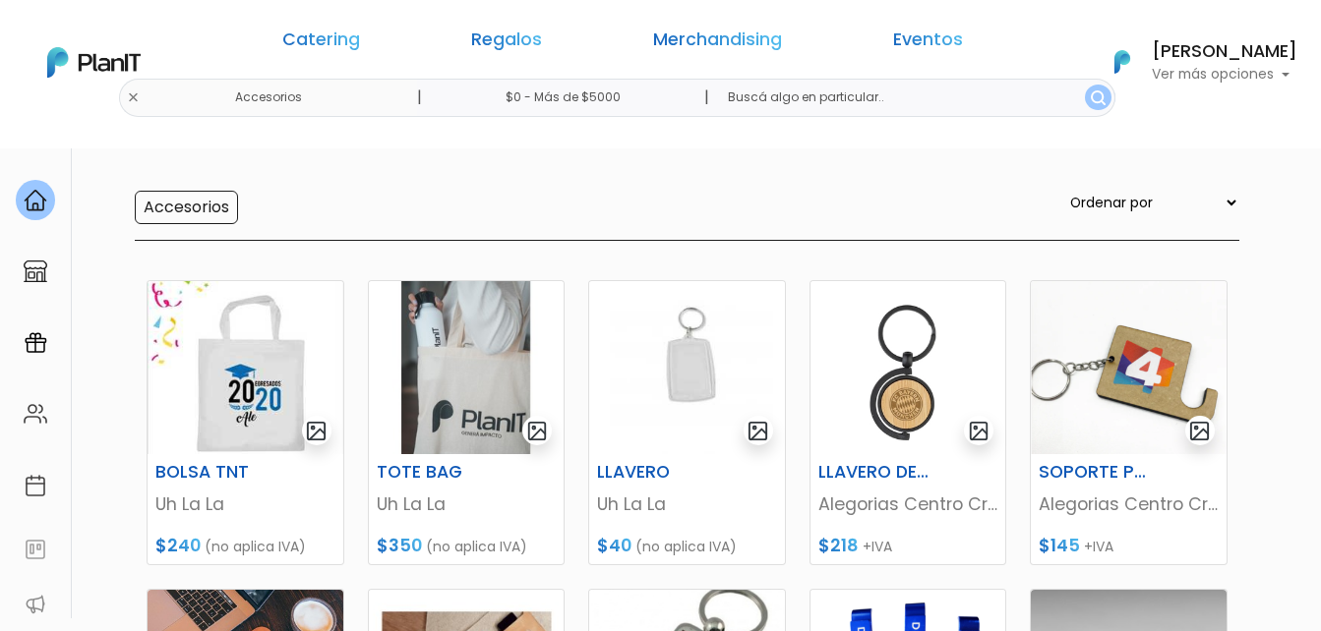
scroll to position [197, 0]
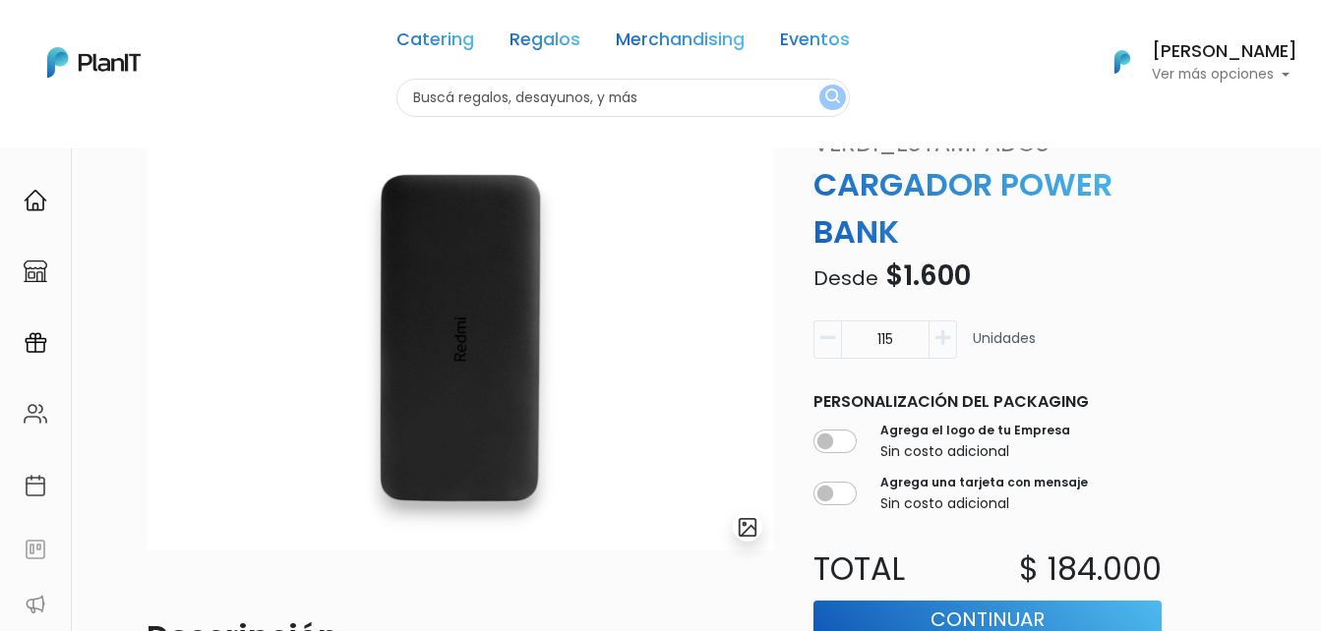
scroll to position [98, 0]
